Goal: Transaction & Acquisition: Purchase product/service

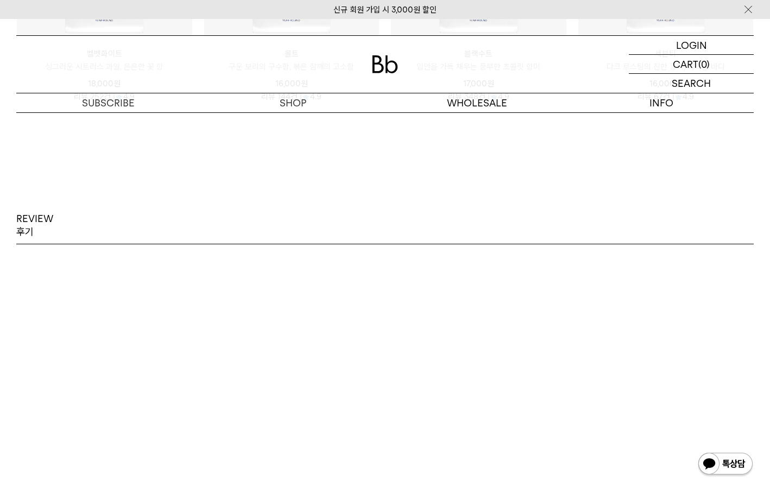
scroll to position [1454, 0]
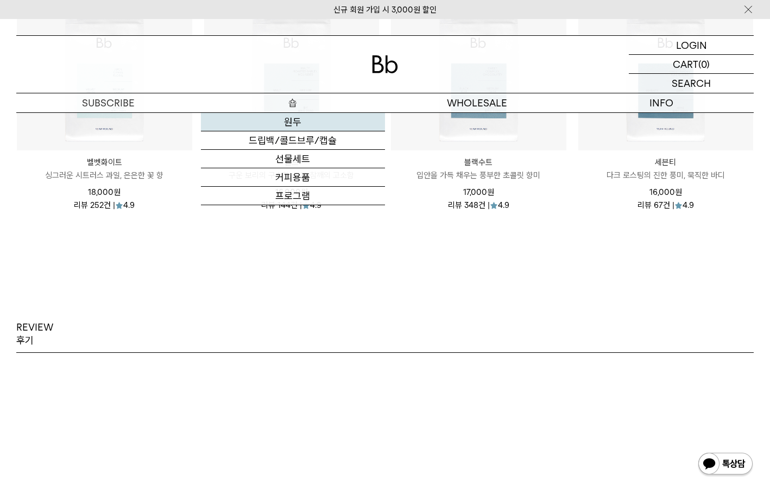
click at [290, 119] on link "원두" at bounding box center [293, 122] width 185 height 18
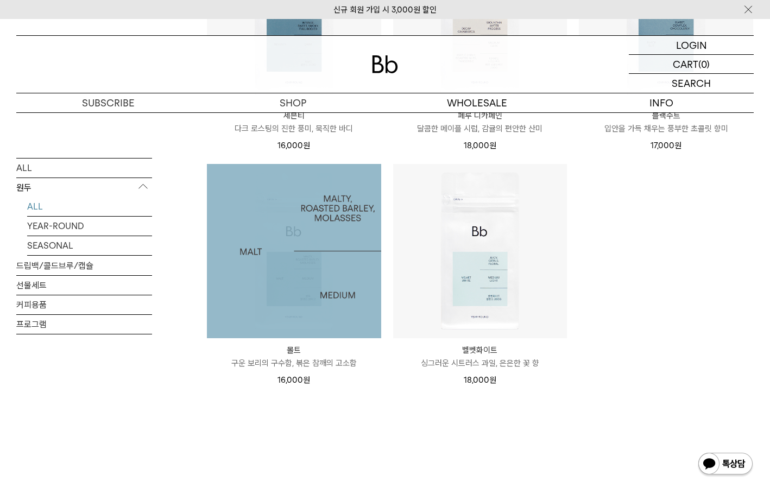
scroll to position [978, 0]
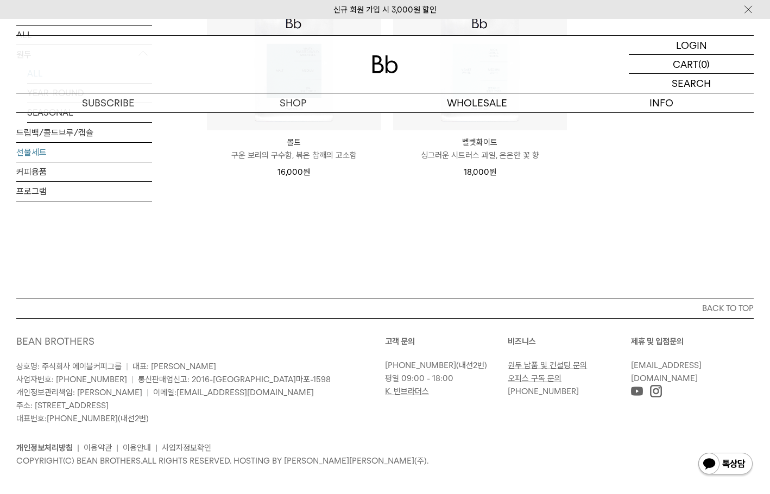
click at [116, 150] on link "선물세트" at bounding box center [84, 151] width 136 height 19
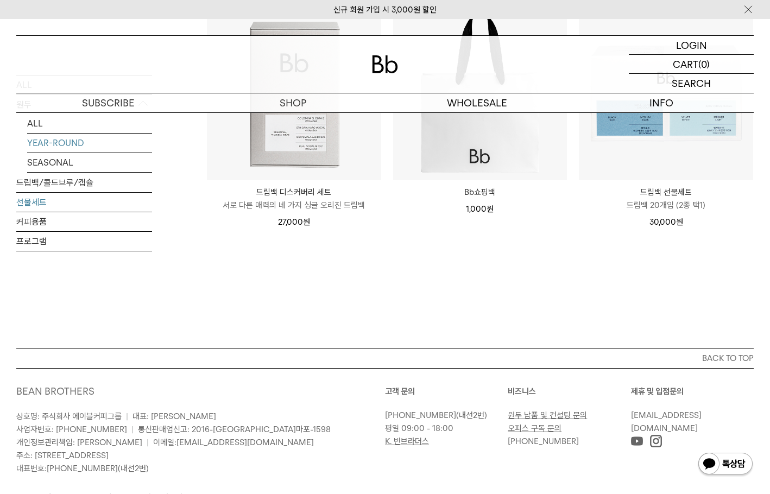
scroll to position [109, 0]
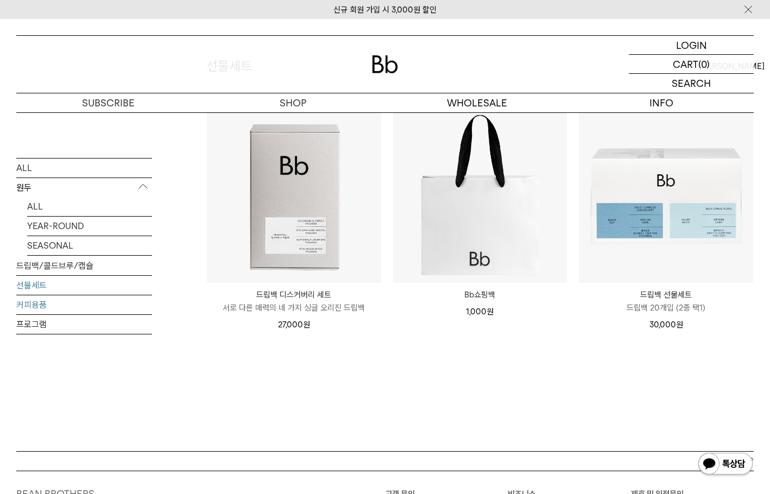
click at [53, 305] on link "커피용품" at bounding box center [84, 304] width 136 height 19
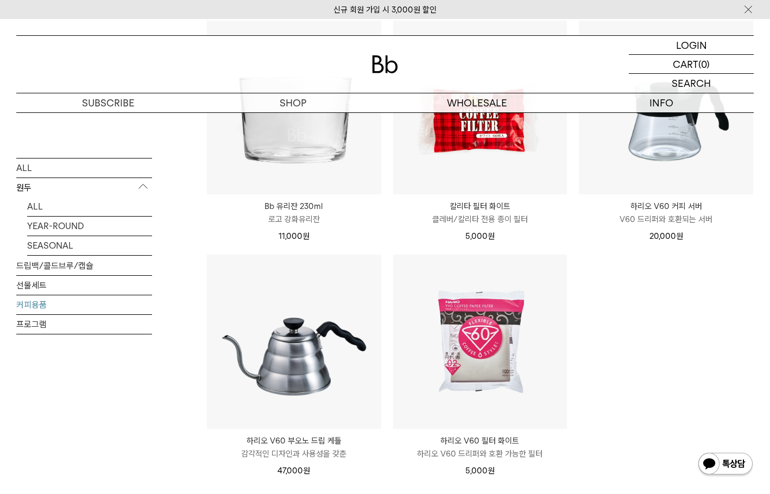
scroll to position [326, 0]
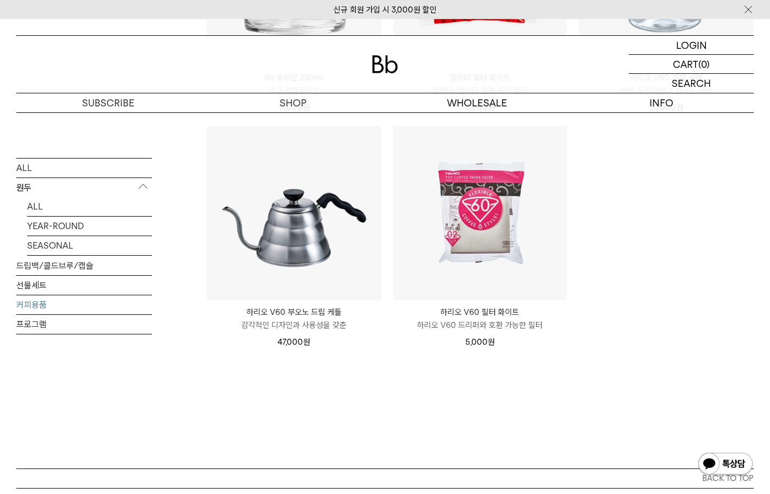
click at [55, 308] on link "커피용품" at bounding box center [84, 304] width 136 height 19
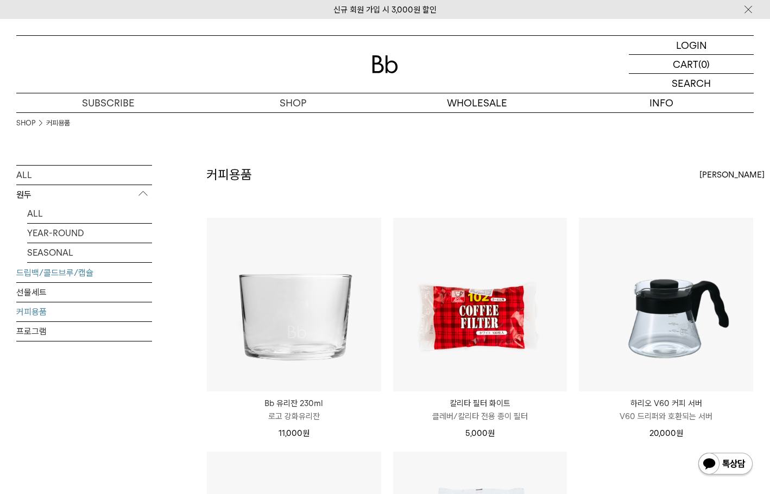
click at [49, 277] on link "드립백/콜드브루/캡슐" at bounding box center [84, 272] width 136 height 19
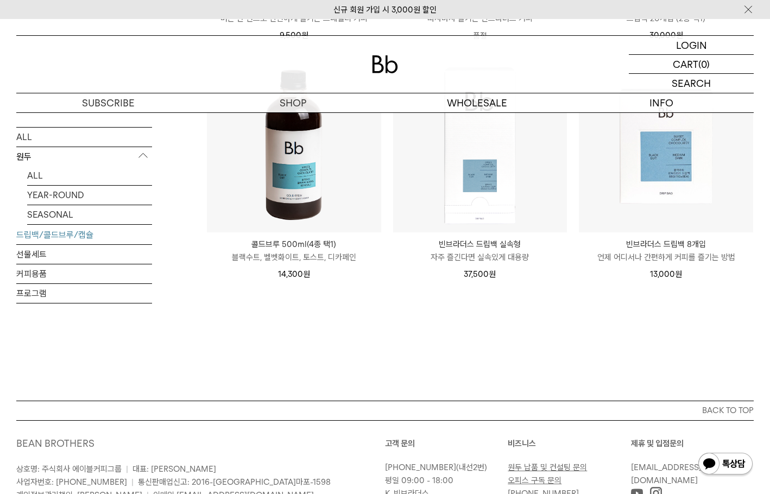
scroll to position [652, 0]
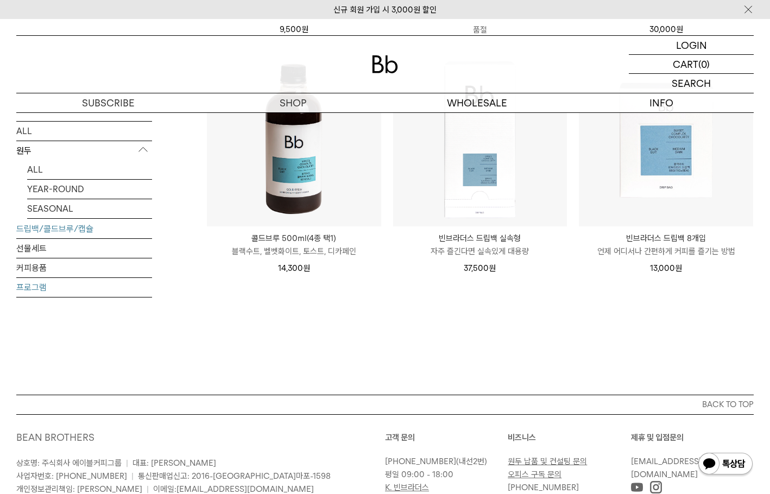
click at [48, 278] on link "프로그램" at bounding box center [84, 287] width 136 height 19
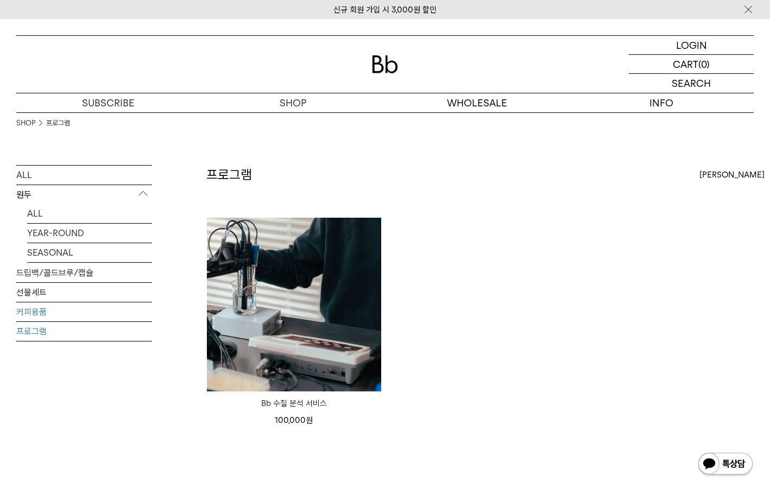
click at [48, 307] on link "커피용품" at bounding box center [84, 312] width 136 height 19
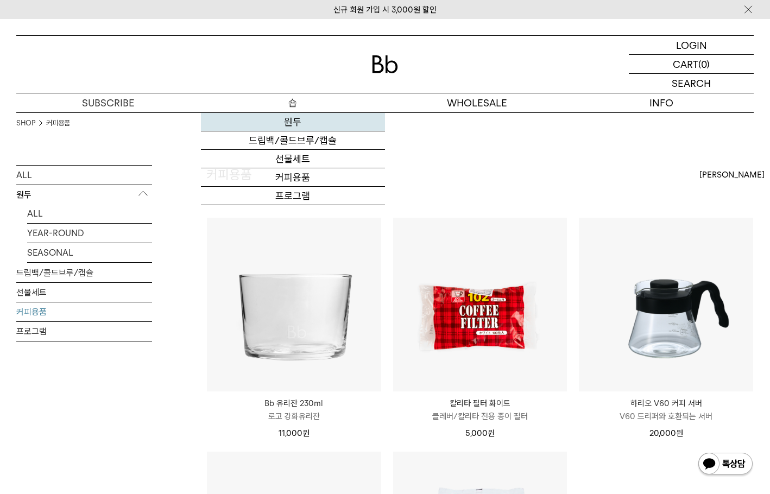
click at [295, 123] on link "원두" at bounding box center [293, 122] width 185 height 18
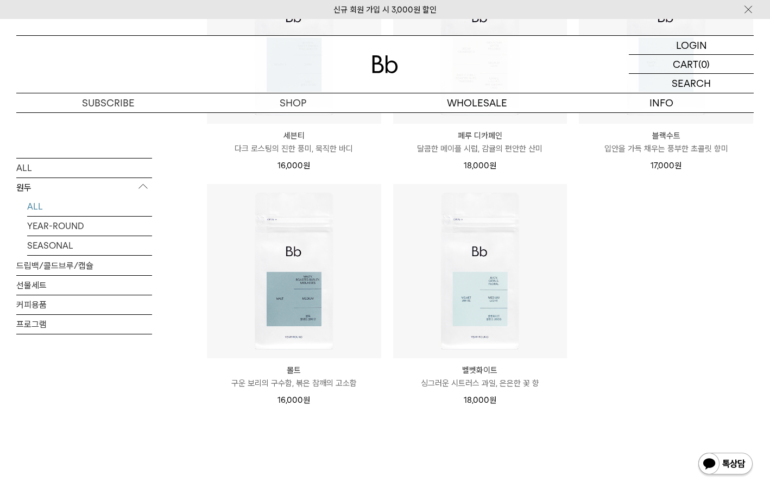
scroll to position [760, 0]
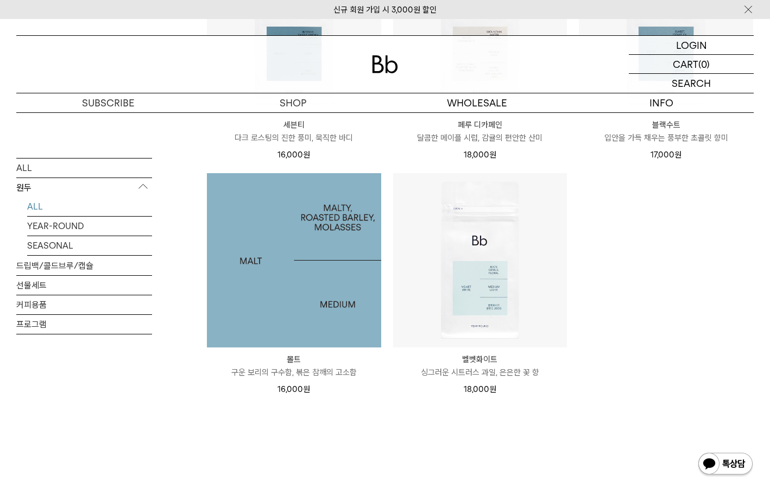
click at [257, 286] on img at bounding box center [294, 260] width 174 height 174
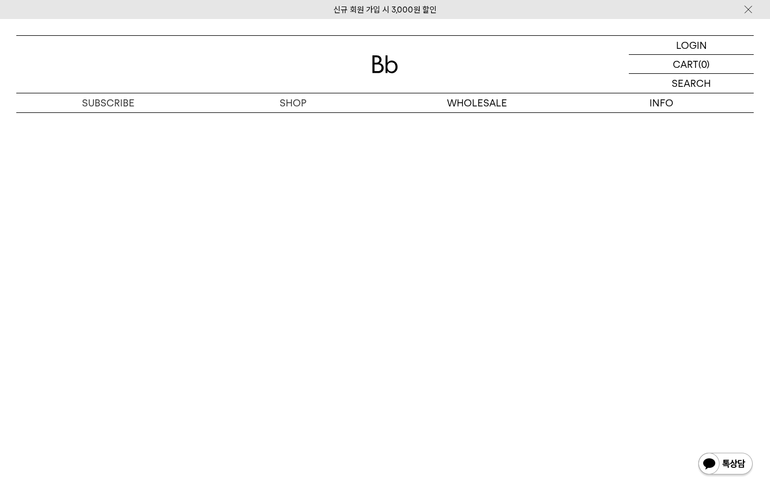
scroll to position [2009, 0]
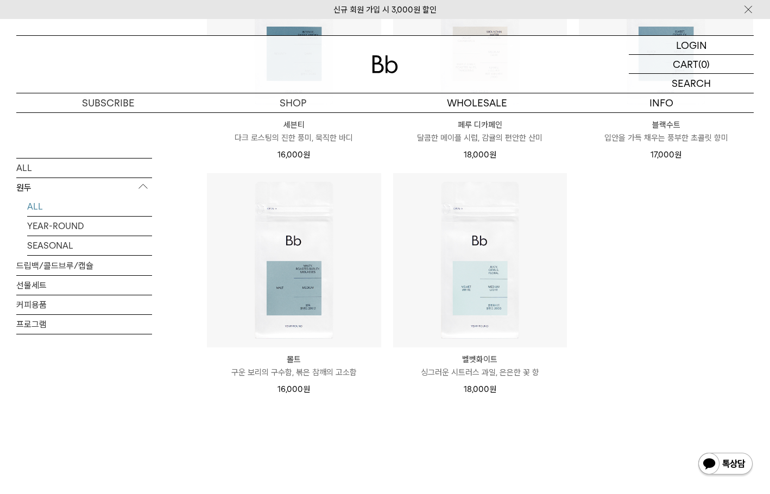
click at [679, 137] on p "입안을 가득 채우는 풍부한 초콜릿 향미" at bounding box center [666, 137] width 174 height 13
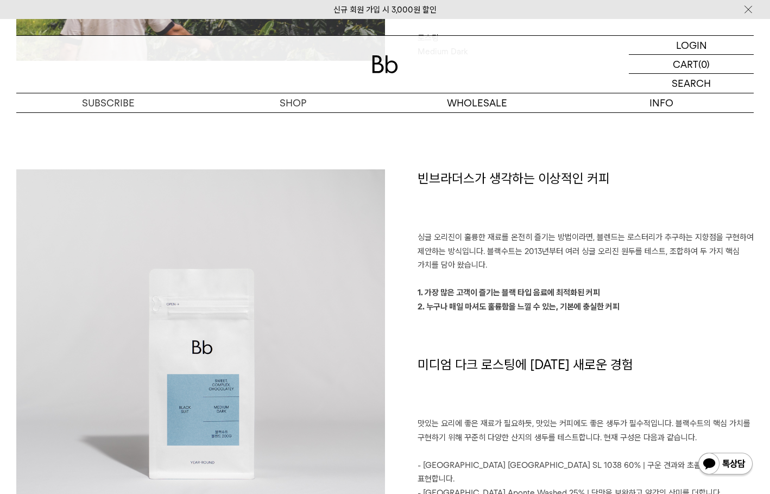
scroll to position [815, 0]
